Goal: Complete application form

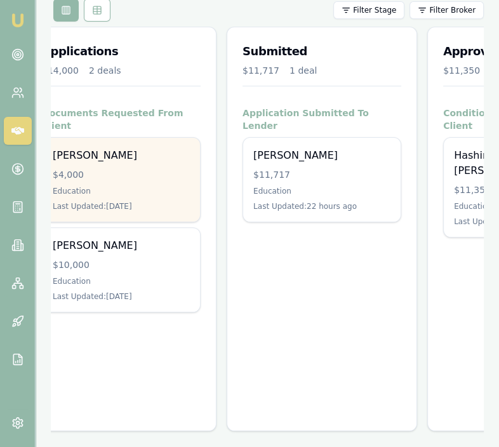
scroll to position [0, 225]
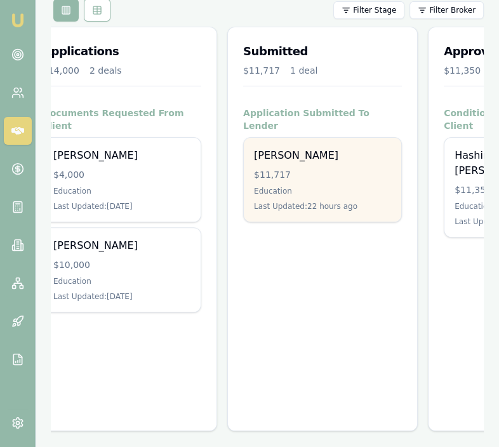
click at [343, 186] on div "Education" at bounding box center [322, 191] width 137 height 10
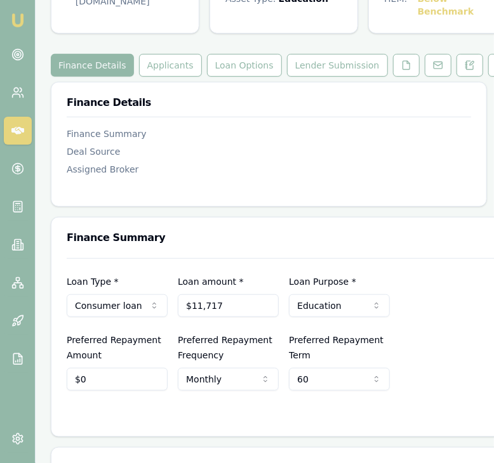
scroll to position [135, 0]
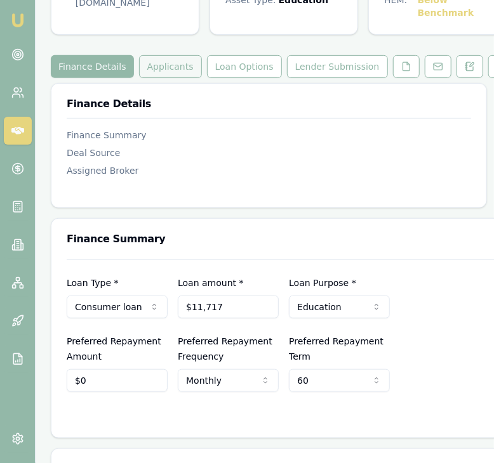
click at [154, 68] on button "Applicants" at bounding box center [170, 66] width 63 height 23
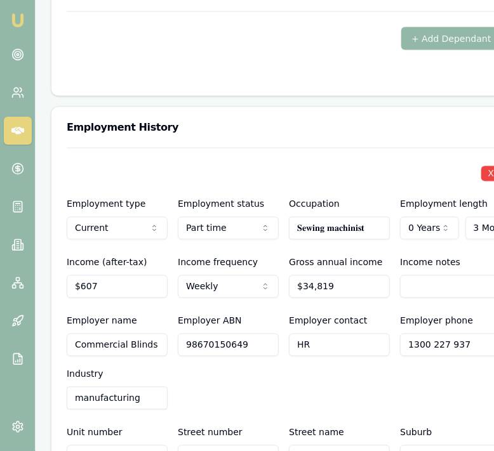
scroll to position [0, 37]
drag, startPoint x: 71, startPoint y: 315, endPoint x: 166, endPoint y: 320, distance: 94.7
click at [166, 320] on div "Employer name Commercial Blinds Specialists Employer ABN 98670150649 Employer c…" at bounding box center [284, 362] width 435 height 96
click at [194, 148] on div at bounding box center [284, 148] width 435 height 1
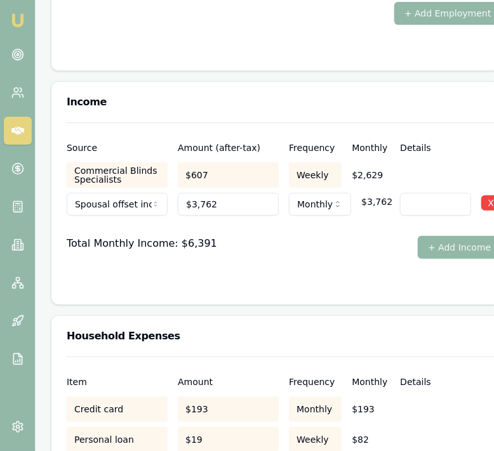
scroll to position [2993, 0]
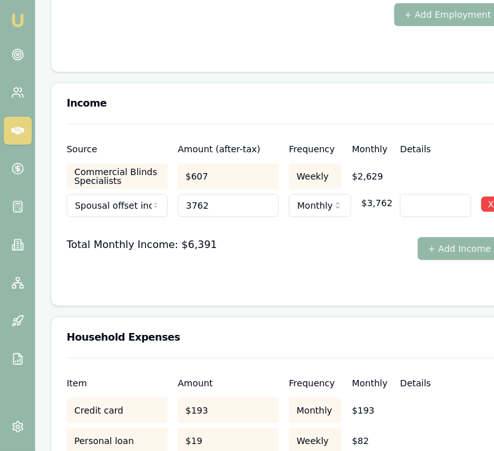
click at [217, 194] on input "3762" at bounding box center [228, 205] width 101 height 23
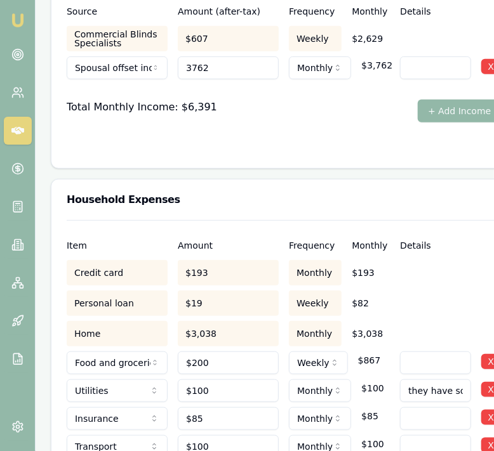
scroll to position [3184, 0]
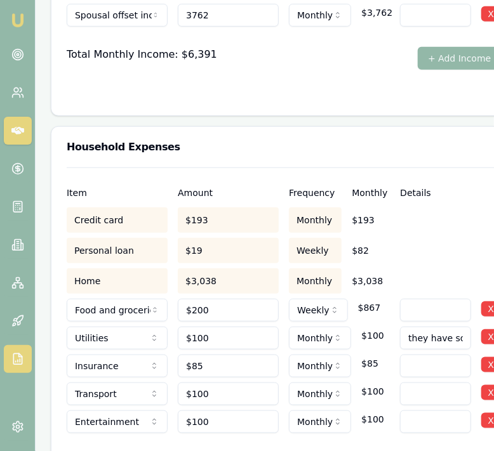
type input "$3,762"
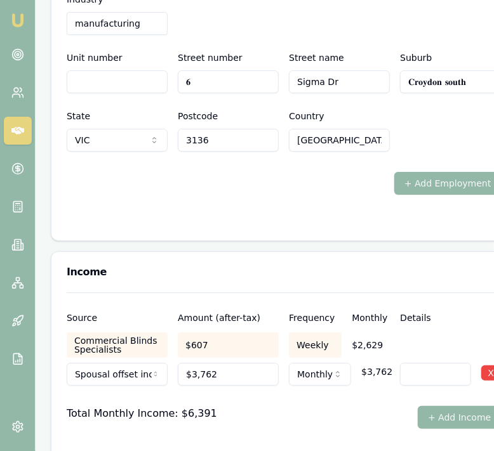
scroll to position [2794, 0]
